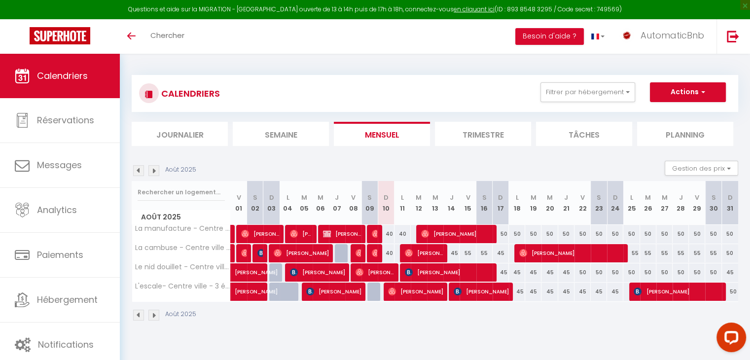
click at [662, 38] on div at bounding box center [659, 200] width 158 height 360
click at [635, 36] on div at bounding box center [659, 200] width 158 height 360
click at [669, 38] on div at bounding box center [659, 200] width 158 height 360
drag, startPoint x: 743, startPoint y: 97, endPoint x: 757, endPoint y: 109, distance: 18.5
click at [750, 109] on html "Questions et aide sur la MIGRATION - Salle Zoom ouverte de 13 à 14h puis de 17h…" at bounding box center [375, 180] width 750 height 360
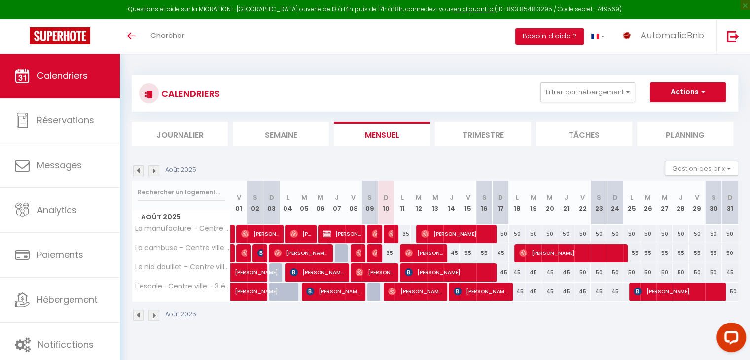
click at [187, 132] on li "Journalier" at bounding box center [180, 134] width 96 height 24
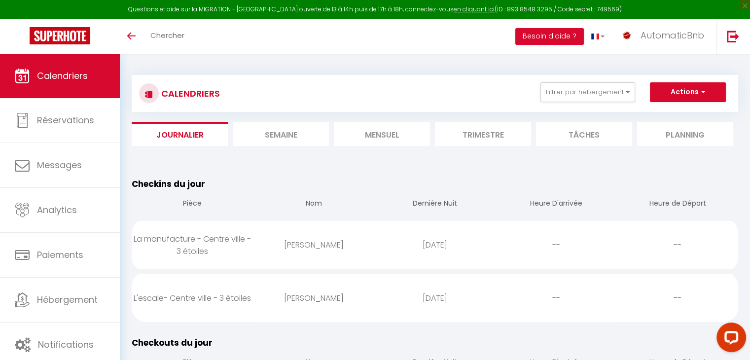
click at [376, 138] on li "Mensuel" at bounding box center [382, 134] width 96 height 24
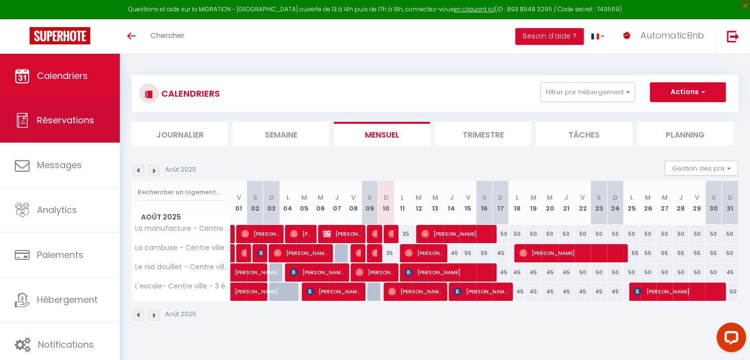
click at [68, 117] on span "Réservations" at bounding box center [65, 120] width 57 height 12
select select "not_cancelled"
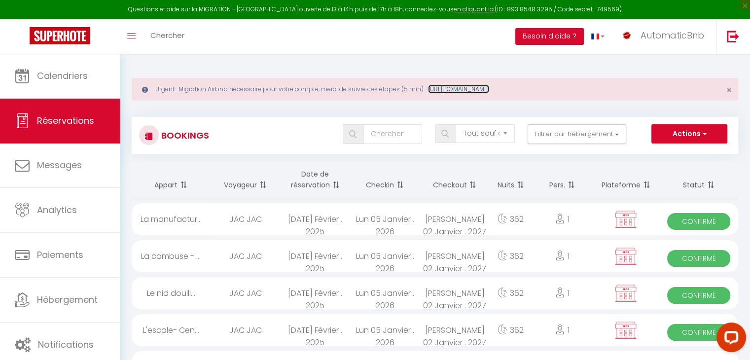
click at [489, 89] on link "https://superhote.com/migration-airbnb" at bounding box center [458, 89] width 61 height 8
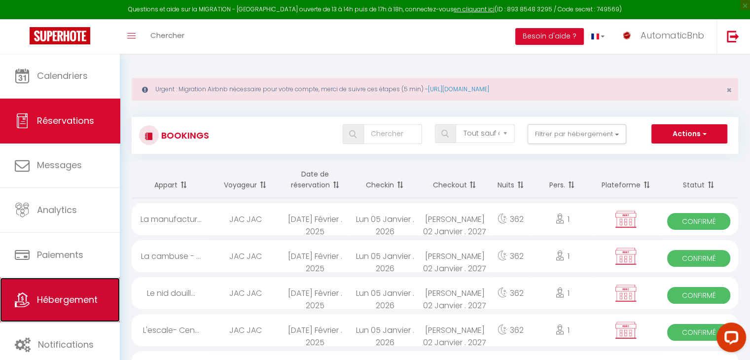
click at [71, 296] on span "Hébergement" at bounding box center [67, 299] width 61 height 12
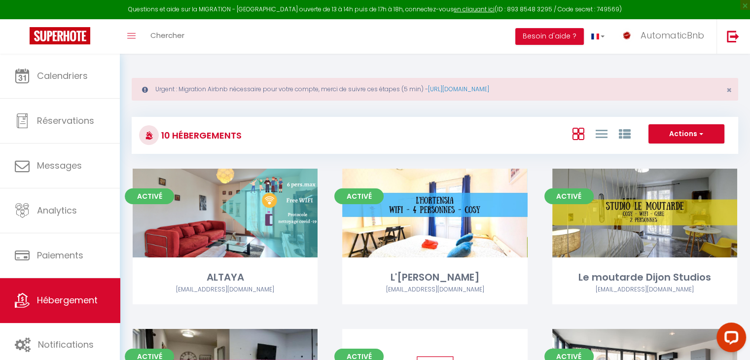
click at [685, 29] on div at bounding box center [659, 200] width 158 height 360
